Goal: Transaction & Acquisition: Purchase product/service

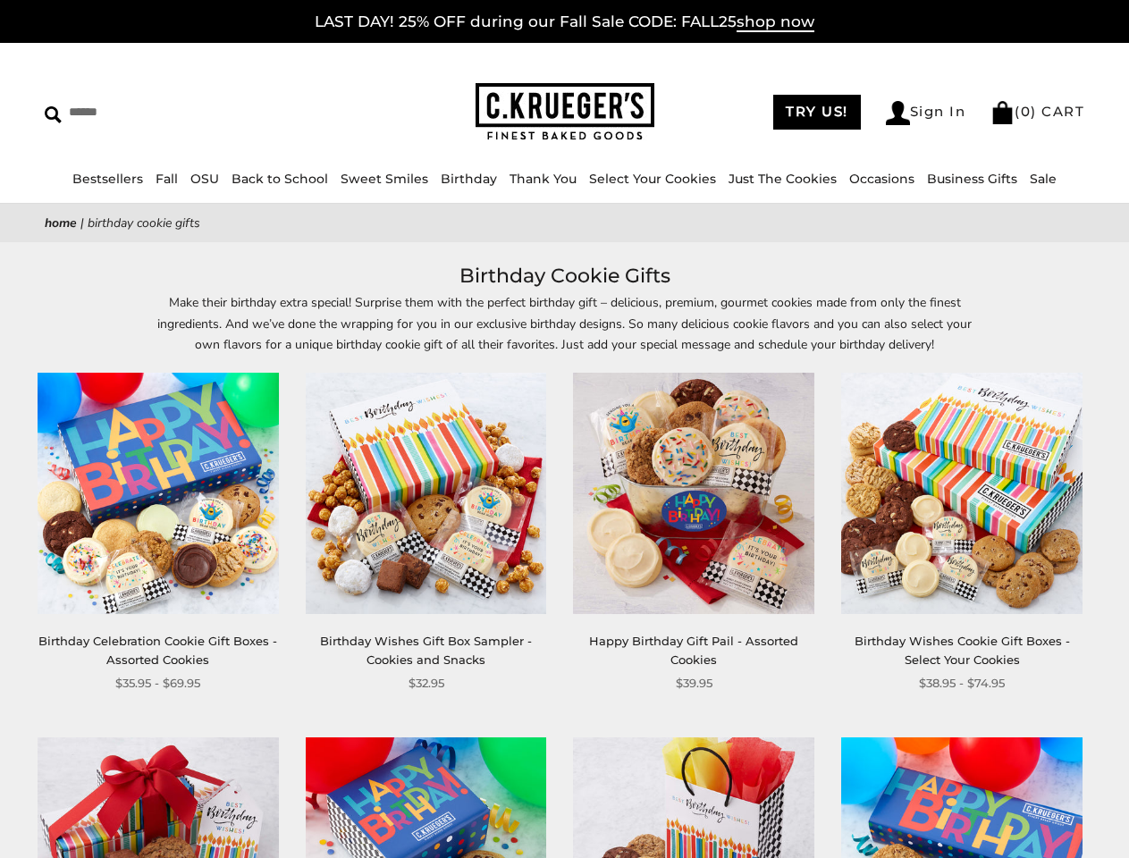
click at [564, 429] on div "**********" at bounding box center [680, 533] width 268 height 320
click at [164, 112] on input "Search" at bounding box center [164, 112] width 238 height 28
click at [875, 179] on link "Occasions" at bounding box center [881, 179] width 65 height 16
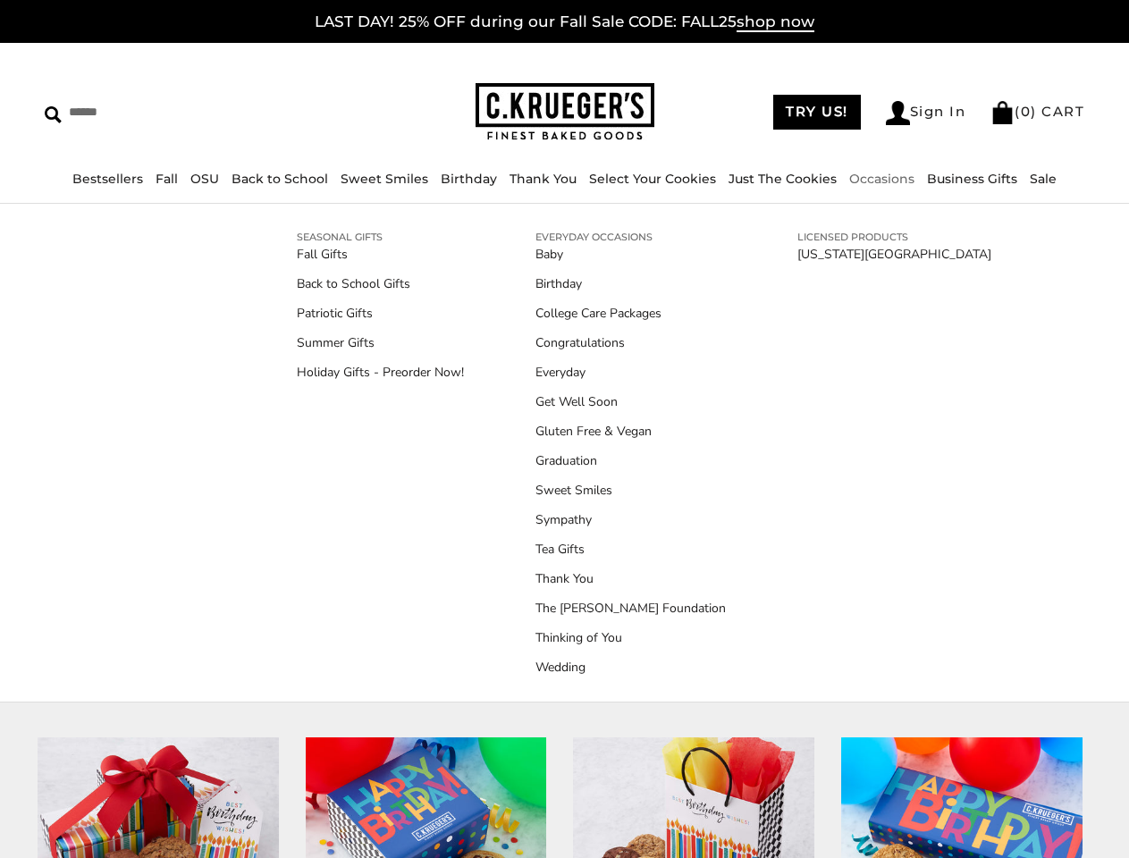
click at [564, 559] on ul "Baby Birthday College Care Packages Congratulations Everyday Get Well Soon Glut…" at bounding box center [630, 461] width 190 height 432
